Goal: Consume media (video, audio)

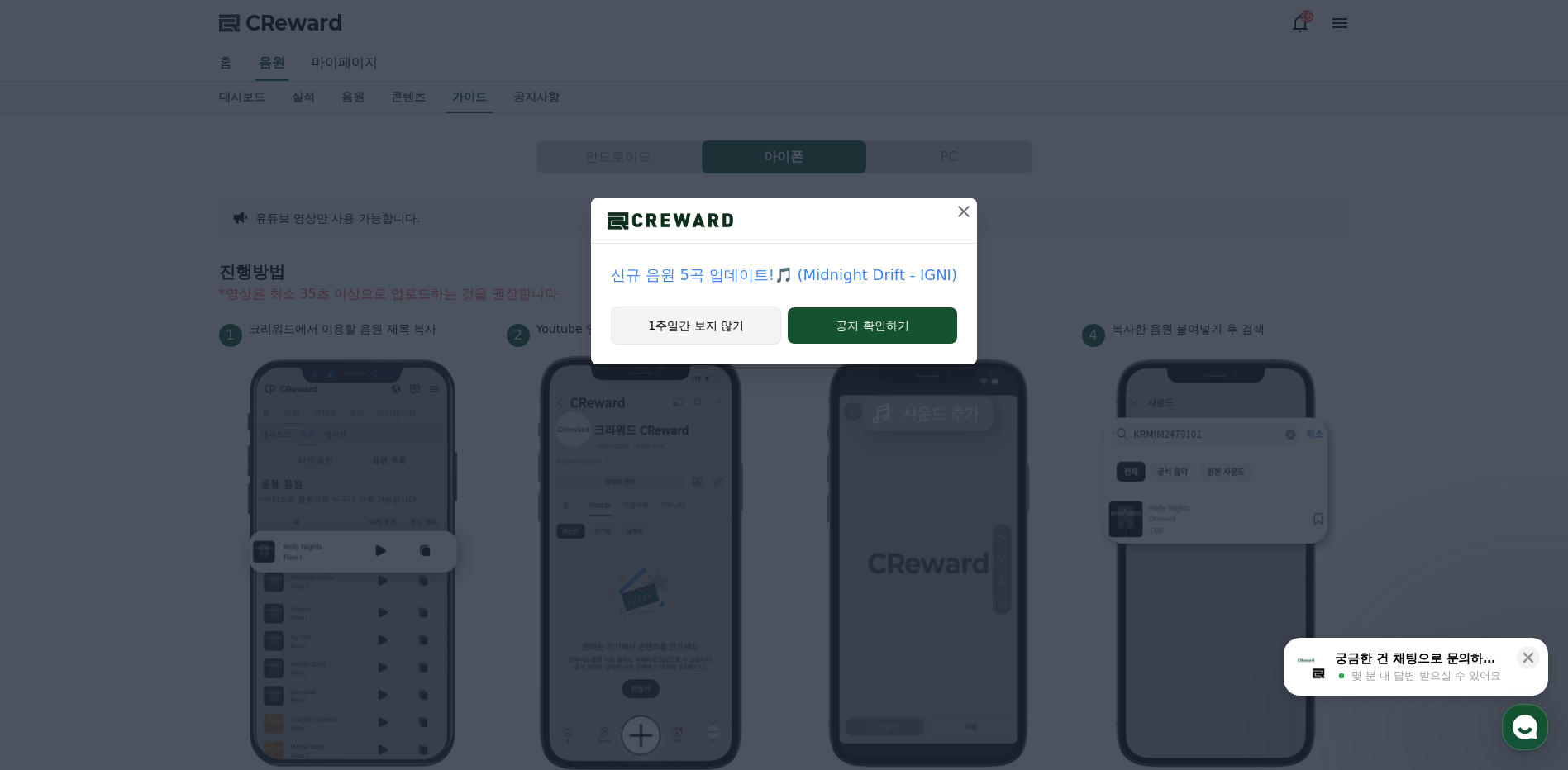
click at [650, 329] on button "1주일간 보지 않기" at bounding box center [696, 325] width 170 height 38
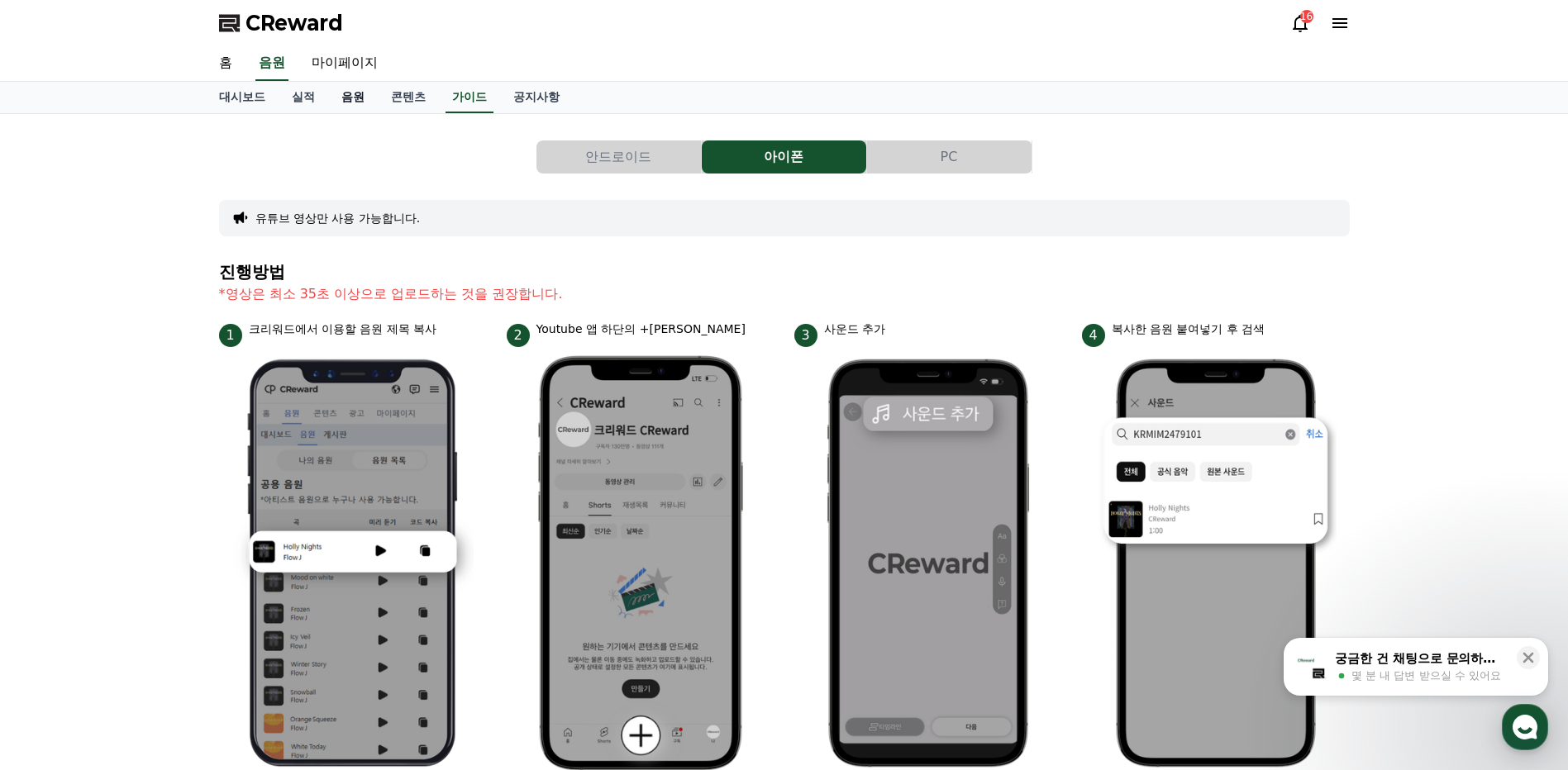
click at [351, 94] on link "음원" at bounding box center [353, 97] width 50 height 32
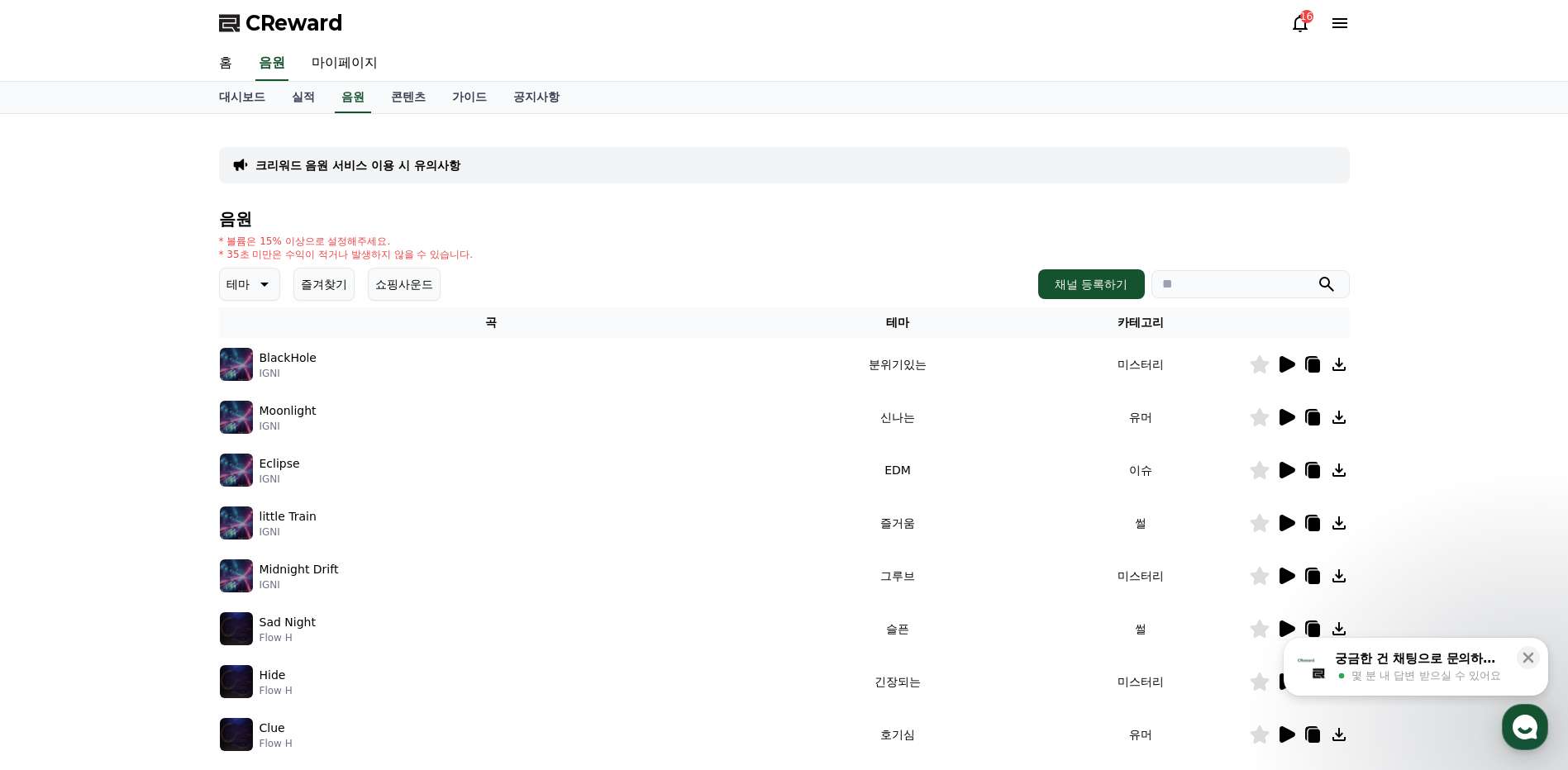
click at [1283, 367] on icon at bounding box center [1287, 364] width 16 height 17
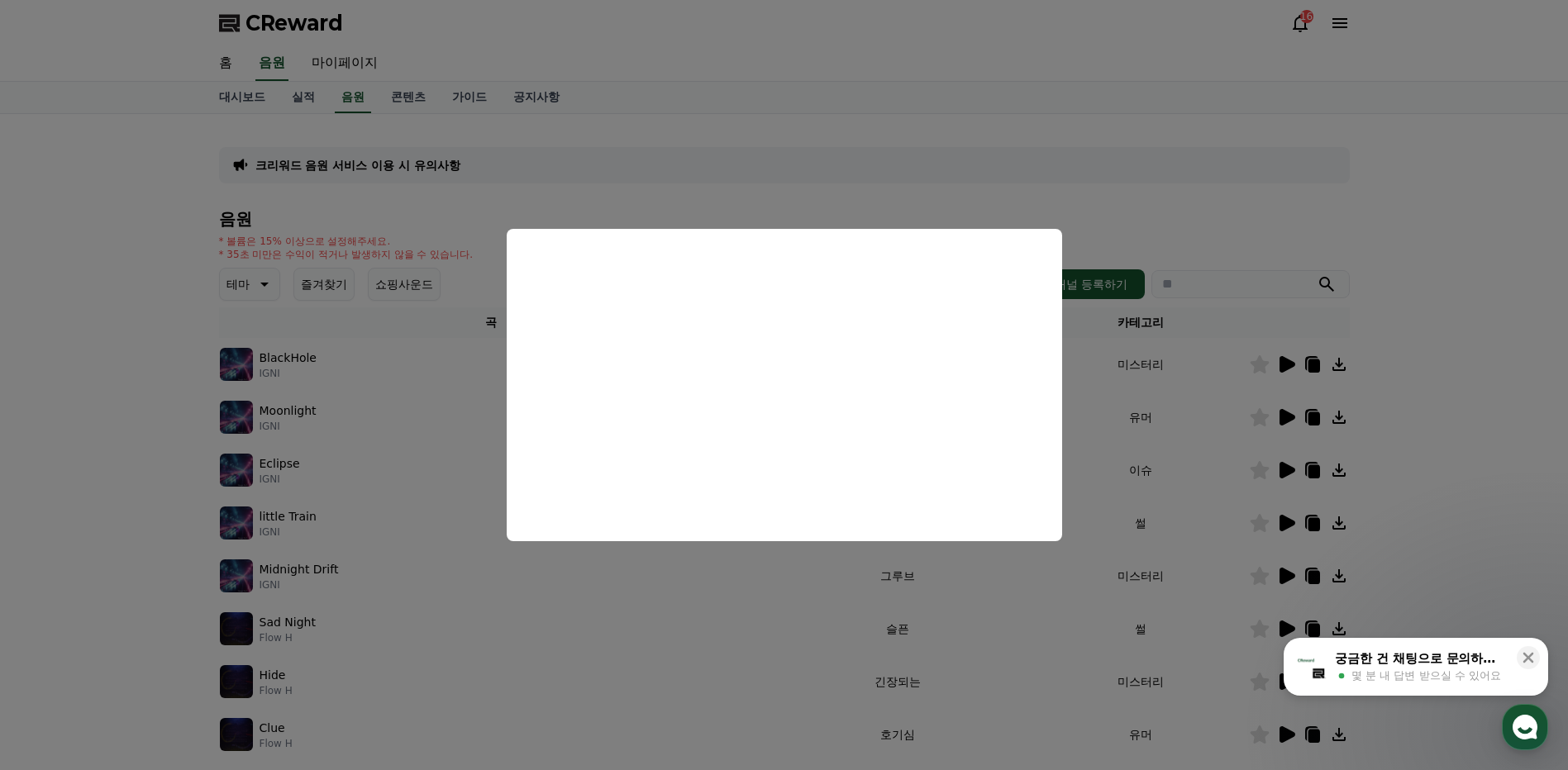
click at [1498, 470] on button "close modal" at bounding box center [784, 385] width 1568 height 770
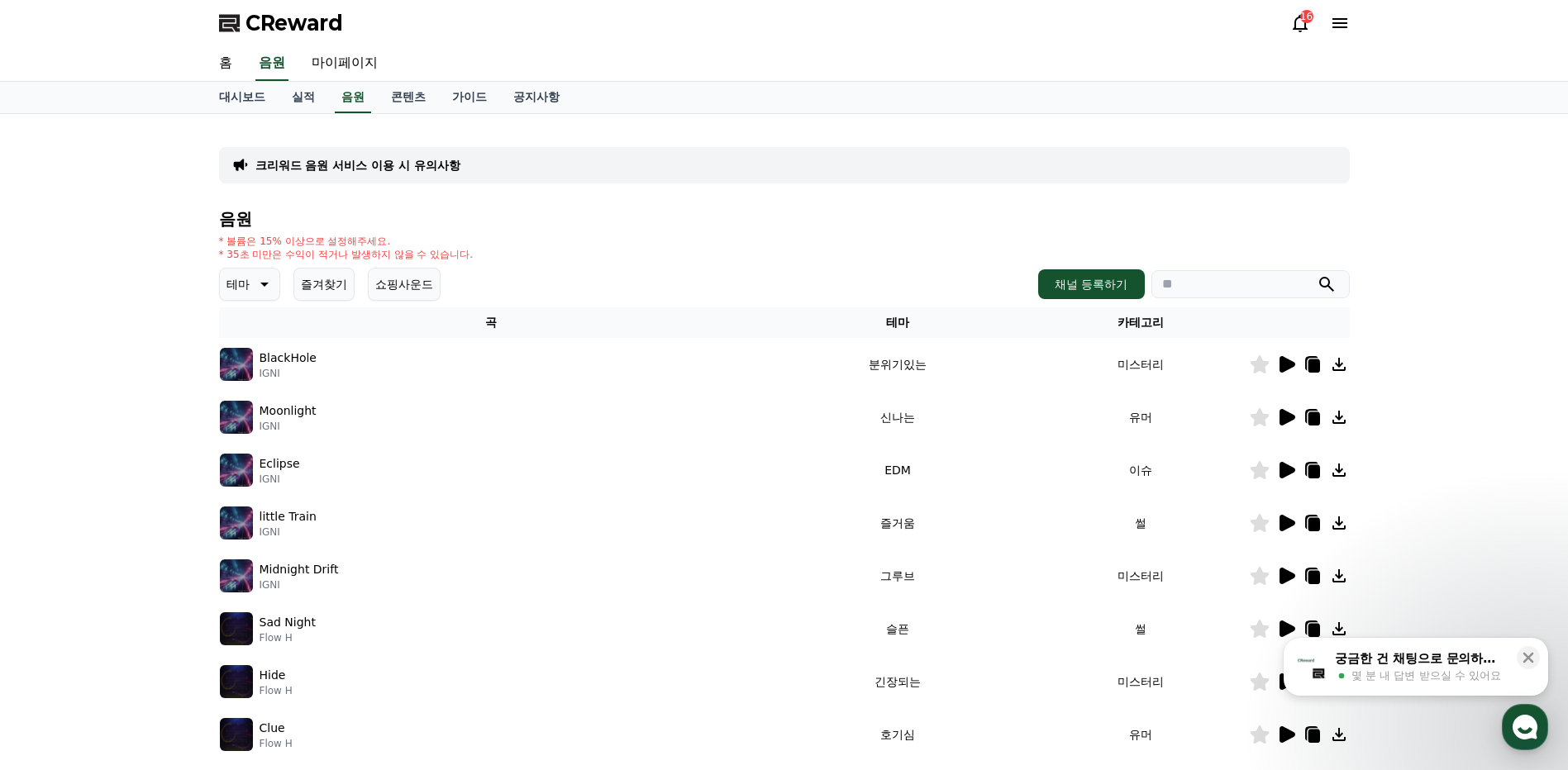
click at [1286, 416] on icon at bounding box center [1287, 417] width 16 height 17
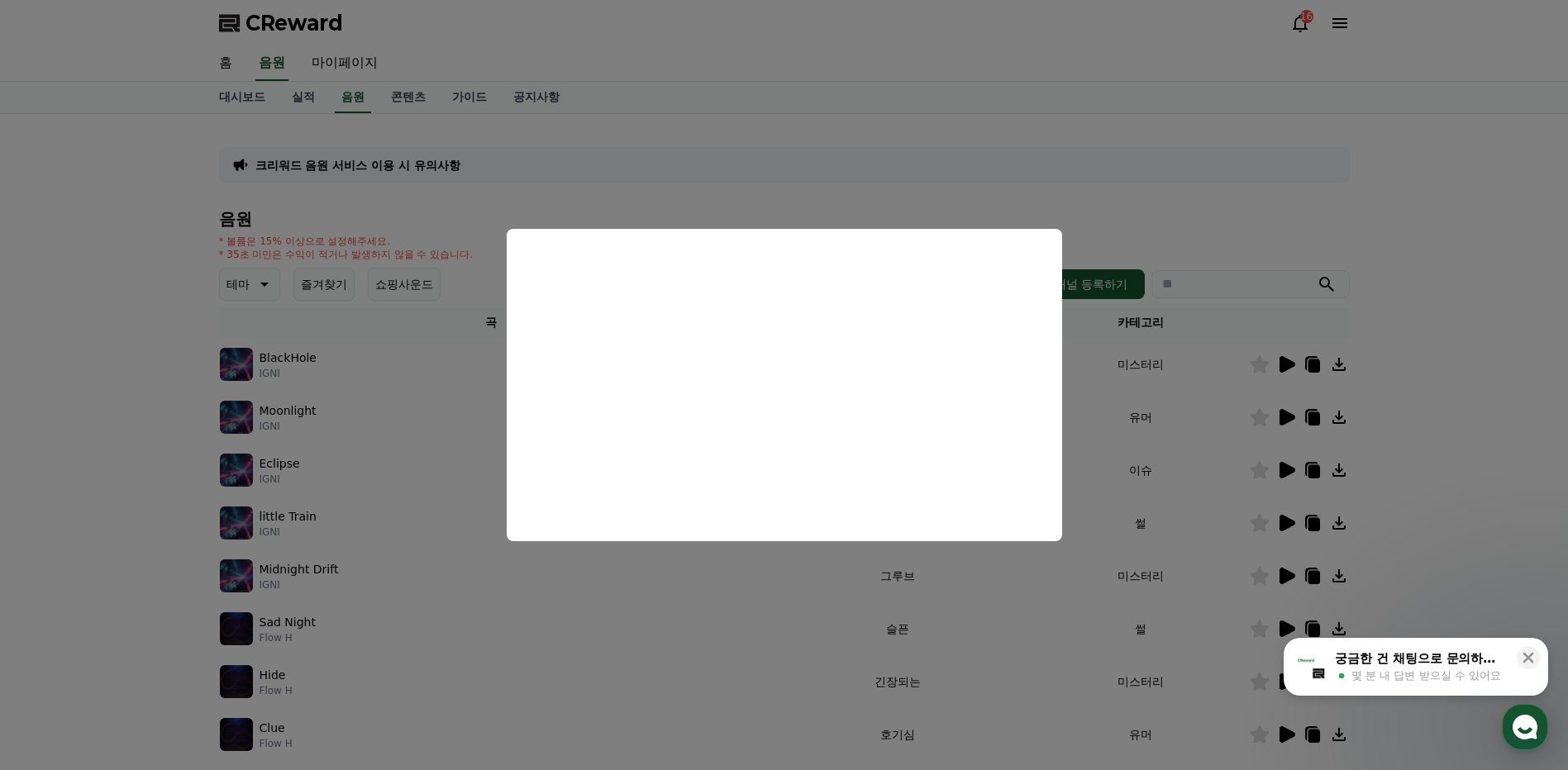
click at [1430, 412] on button "close modal" at bounding box center [784, 385] width 1568 height 770
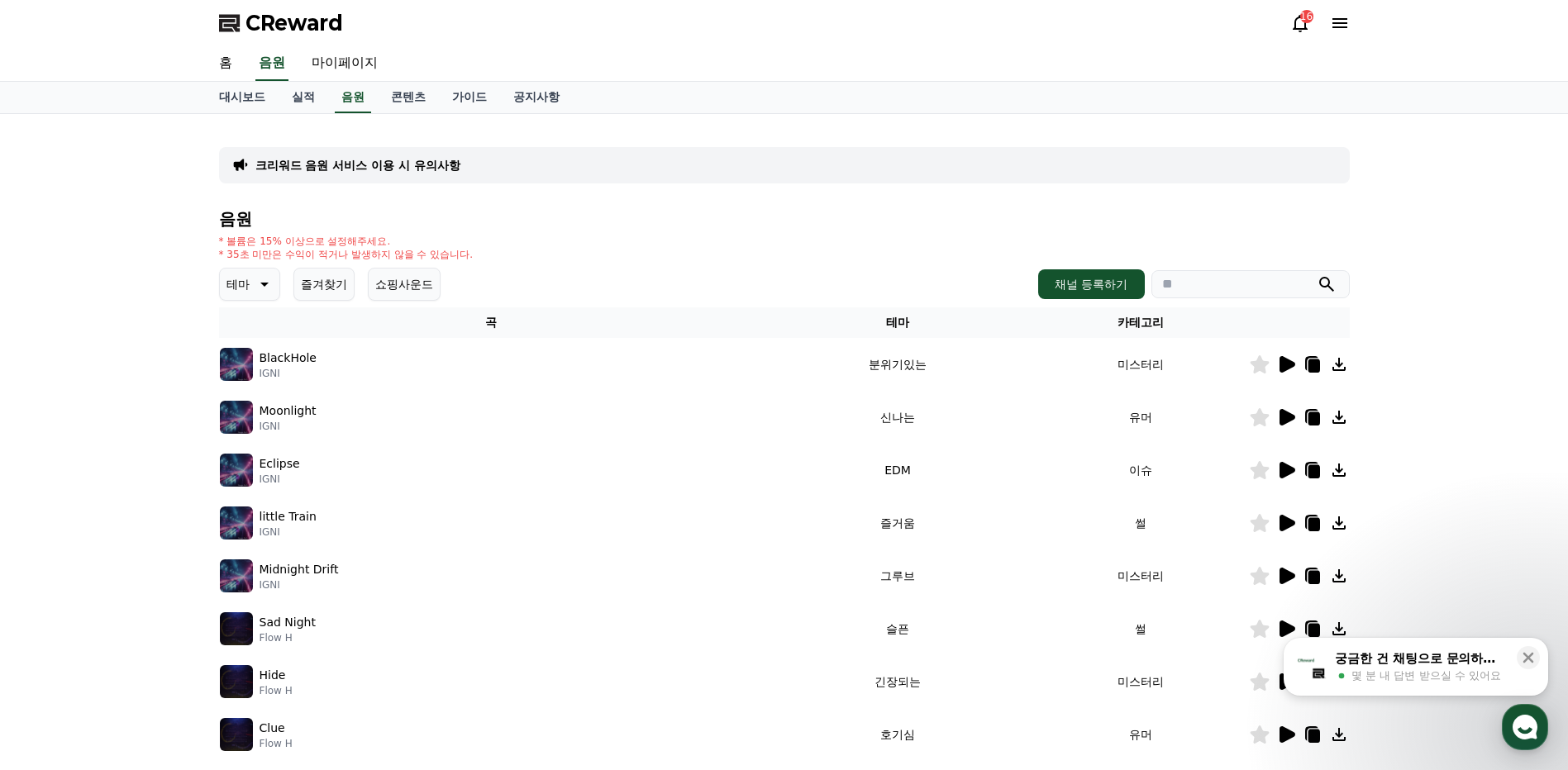
click at [1285, 738] on icon at bounding box center [1287, 734] width 16 height 17
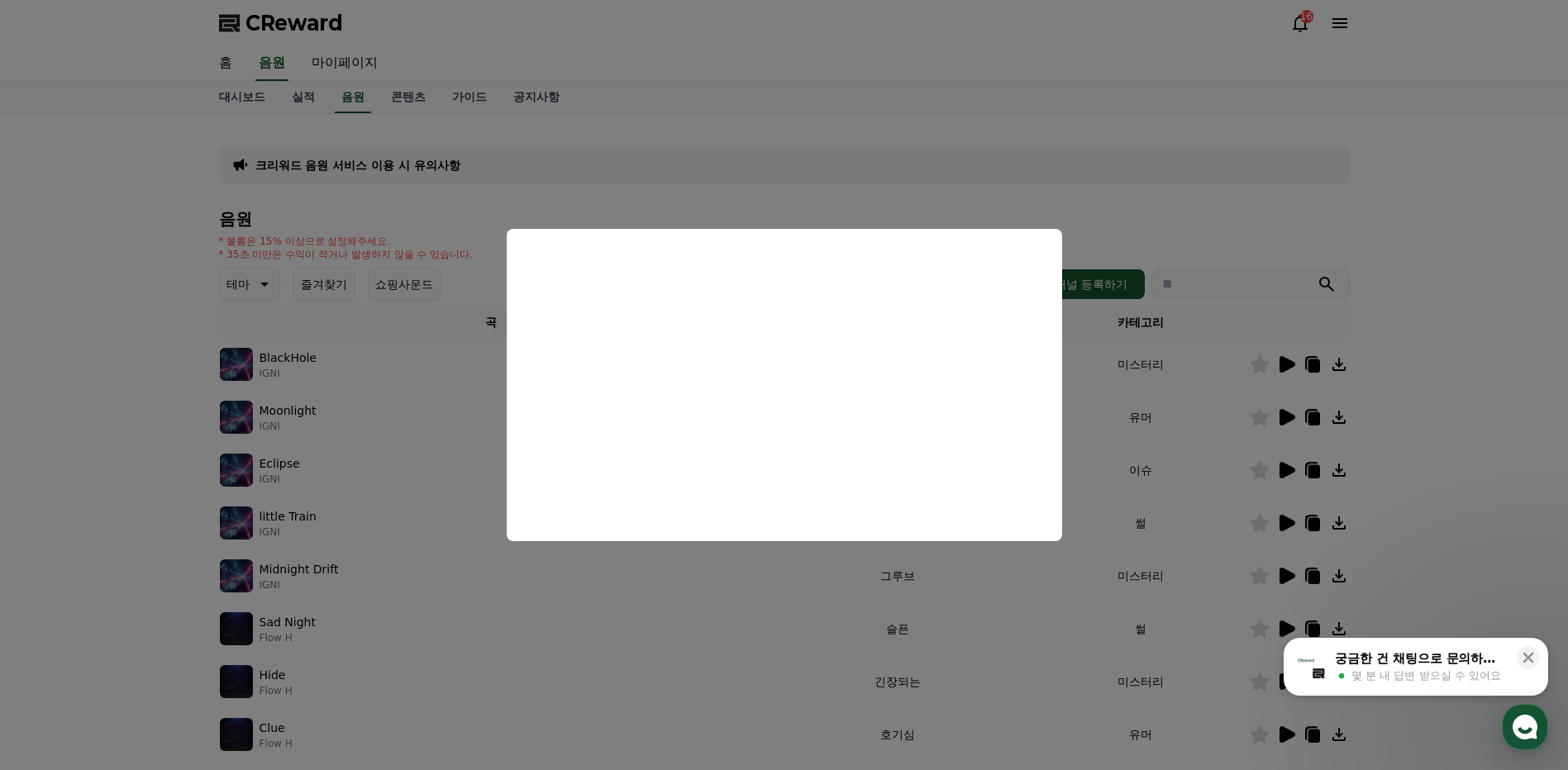
click at [1337, 735] on button "close modal" at bounding box center [784, 385] width 1568 height 770
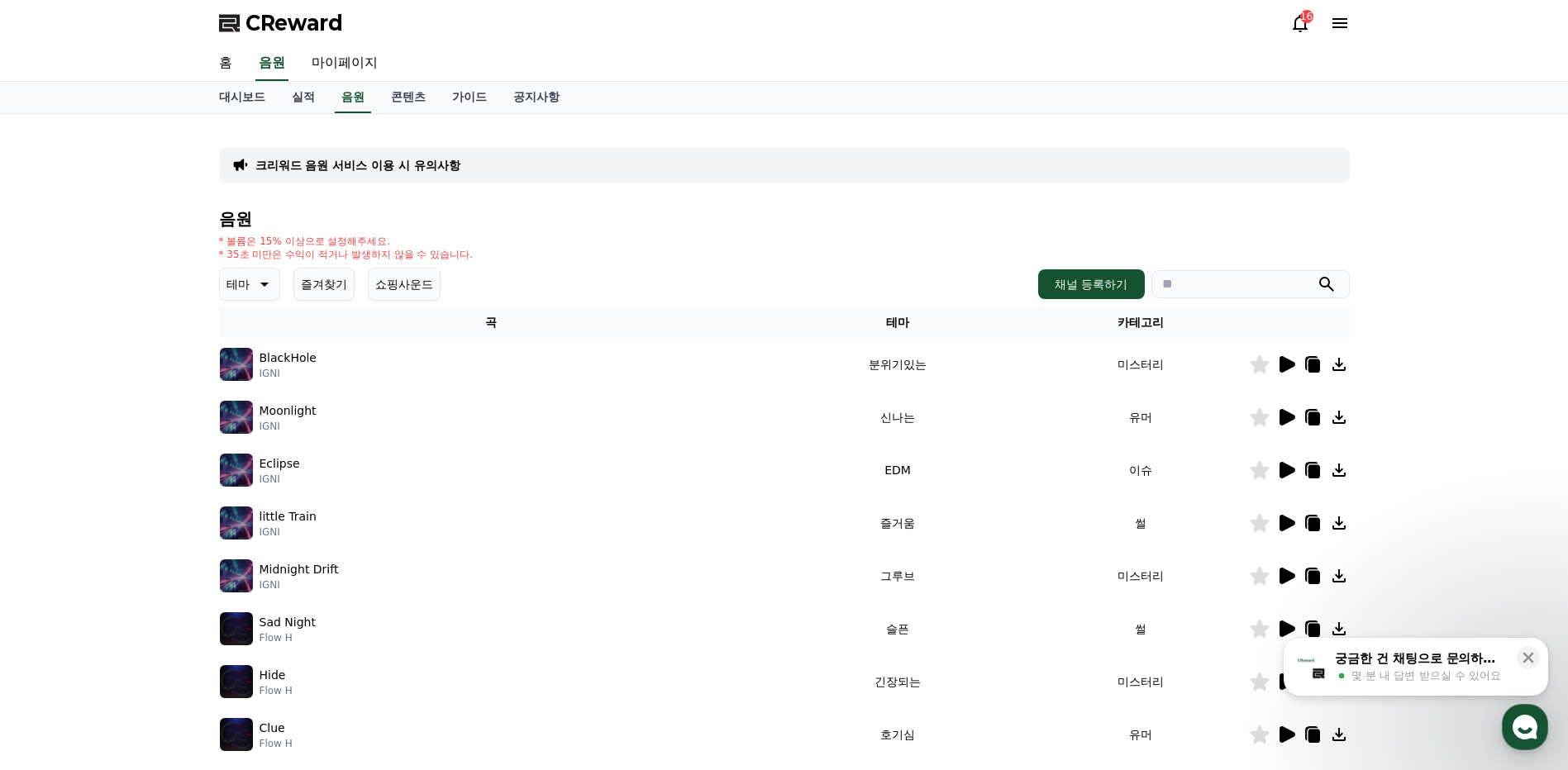
click at [1337, 735] on icon at bounding box center [1338, 734] width 13 height 13
